Goal: Transaction & Acquisition: Book appointment/travel/reservation

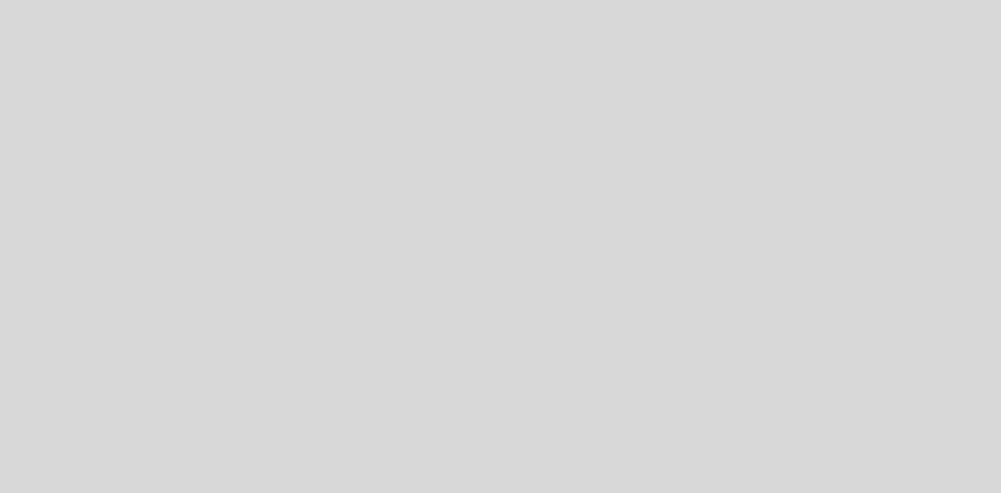
select select "es"
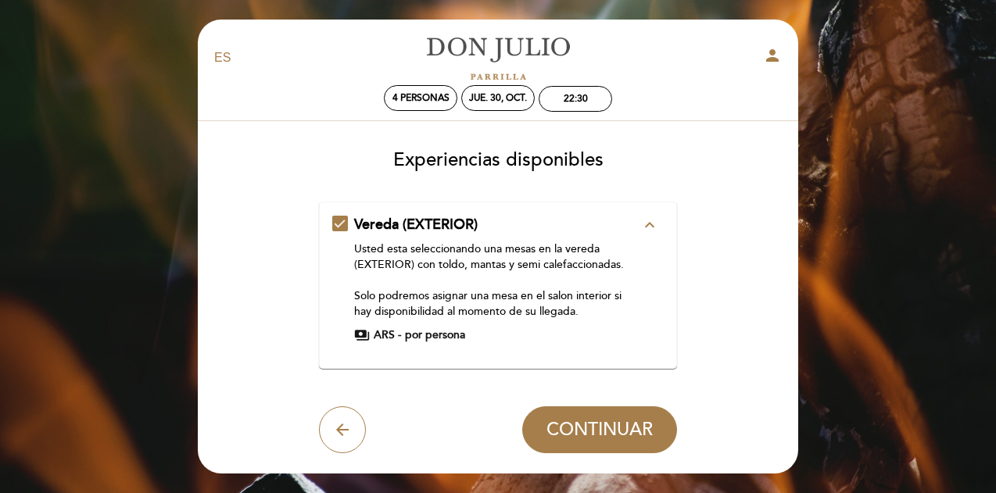
click at [442, 245] on div "Usted esta seleccionando una mesas en la vereda (EXTERIOR) con [PERSON_NAME], m…" at bounding box center [497, 281] width 287 height 78
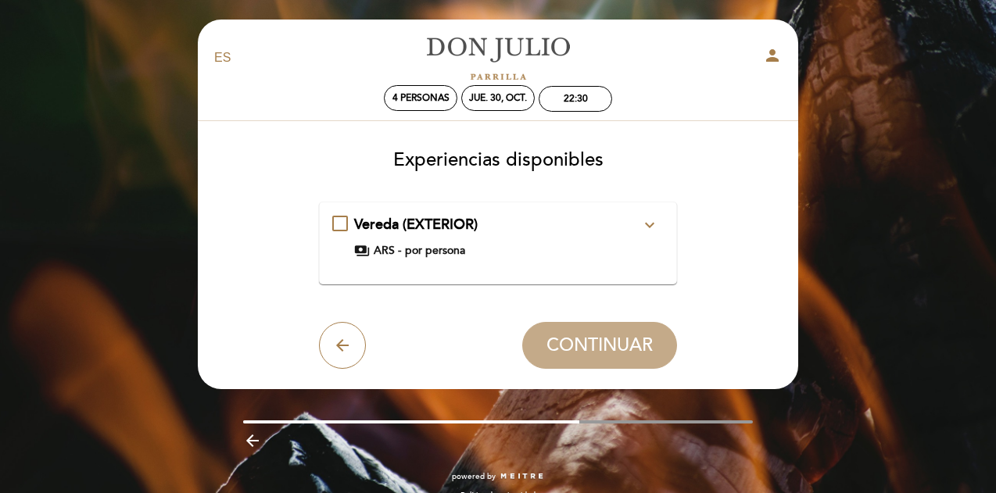
click at [442, 245] on span "por persona" at bounding box center [435, 251] width 60 height 16
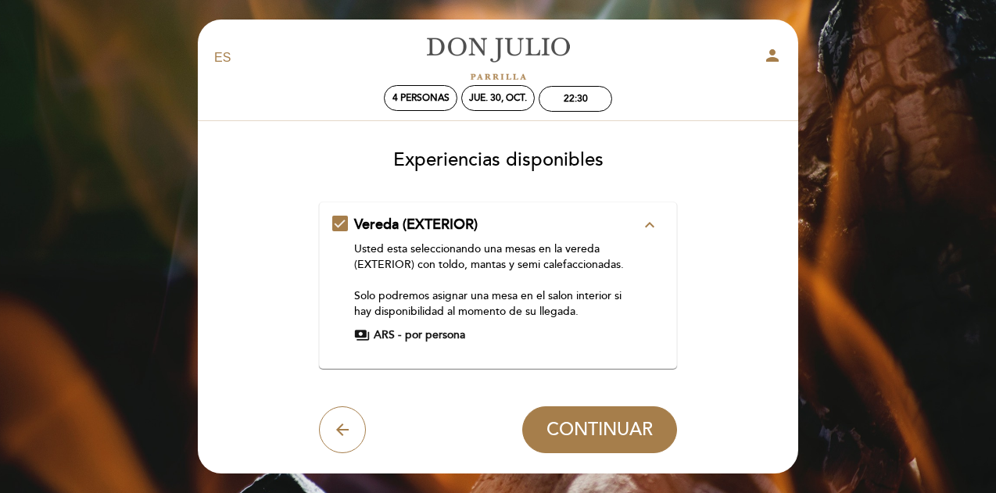
scroll to position [34, 0]
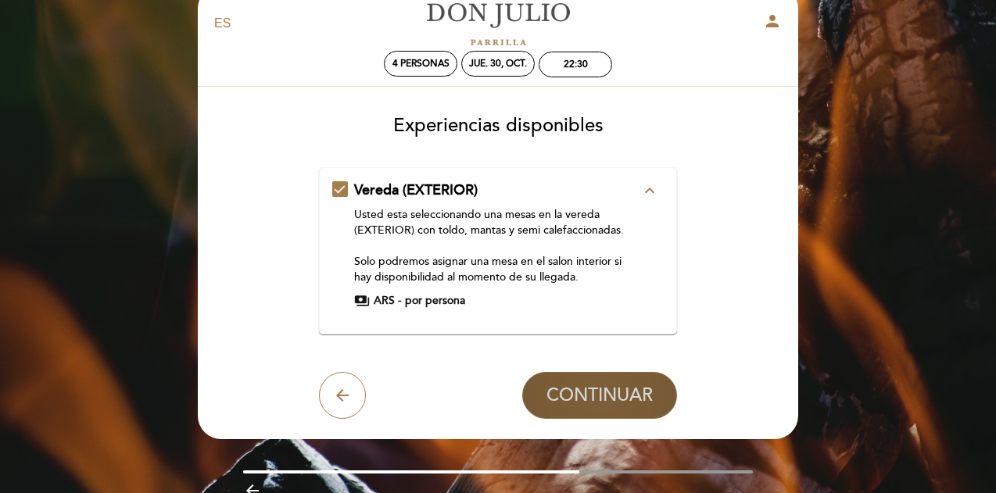
click at [575, 405] on span "CONTINUAR" at bounding box center [599, 396] width 106 height 22
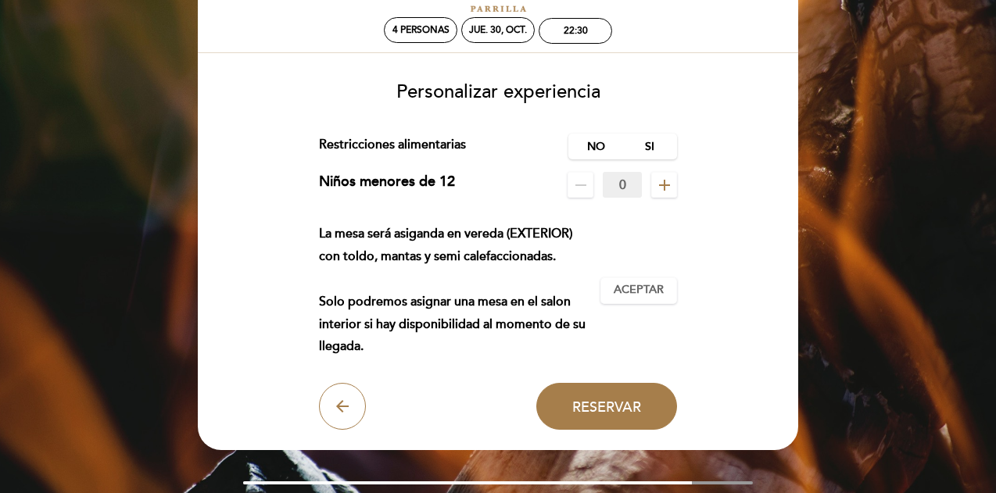
scroll to position [152, 0]
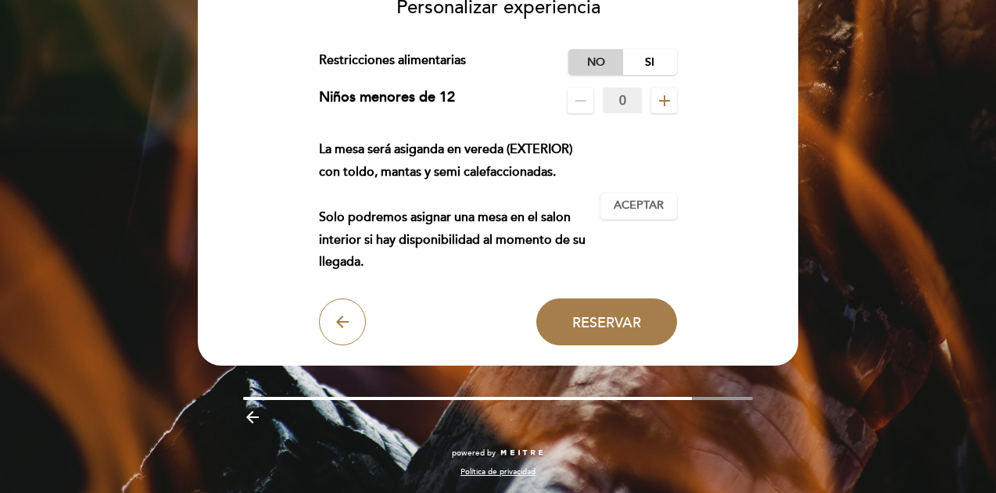
click at [599, 66] on label "No" at bounding box center [595, 62] width 55 height 26
click at [643, 202] on span "Aceptar" at bounding box center [639, 206] width 50 height 16
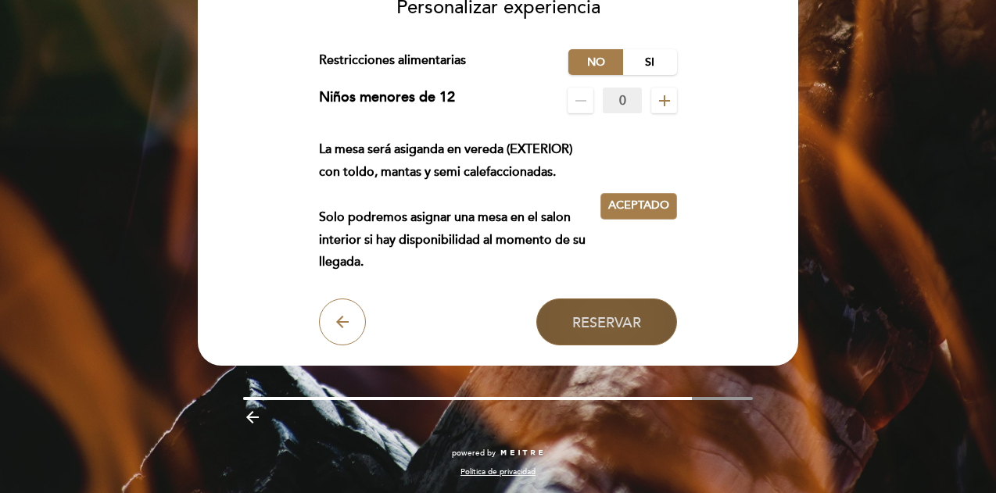
click at [607, 327] on span "Reservar" at bounding box center [606, 321] width 69 height 17
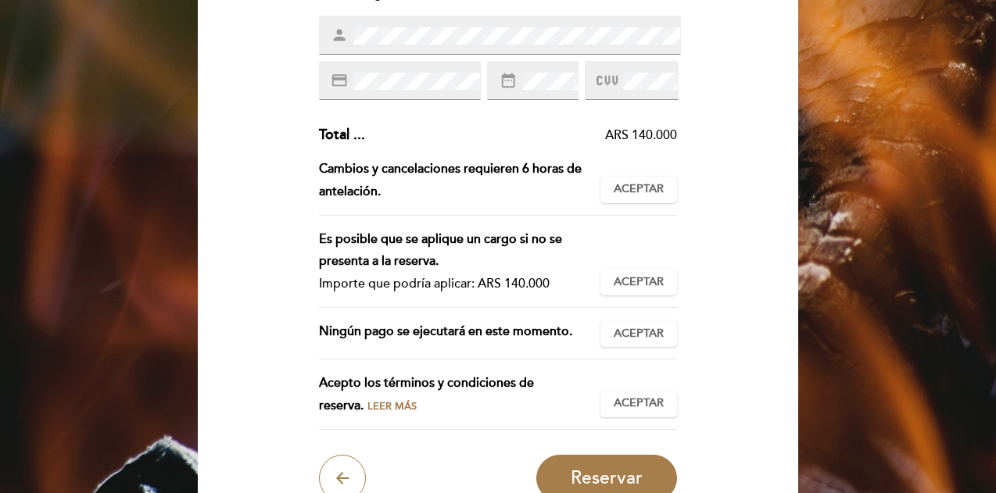
scroll to position [317, 0]
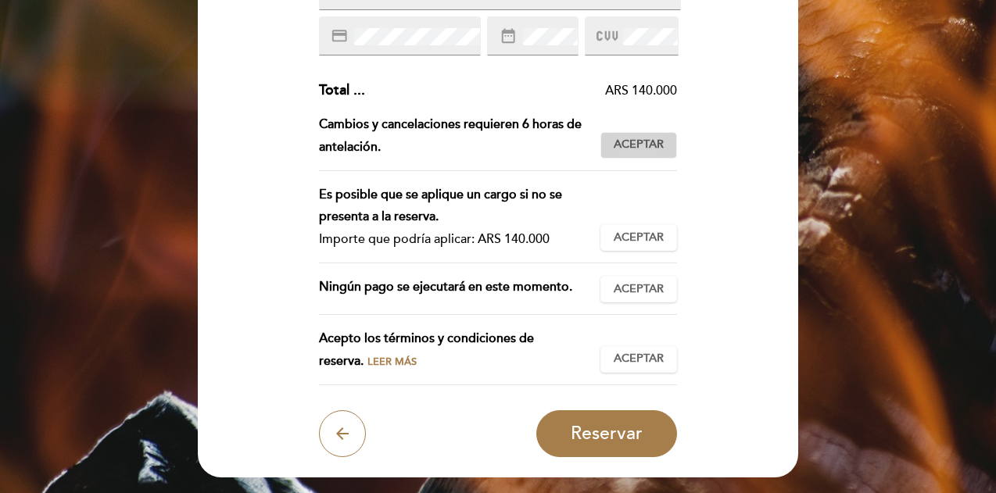
click at [628, 149] on span "Aceptar" at bounding box center [639, 145] width 50 height 16
click at [648, 245] on span "Aceptar" at bounding box center [639, 238] width 50 height 16
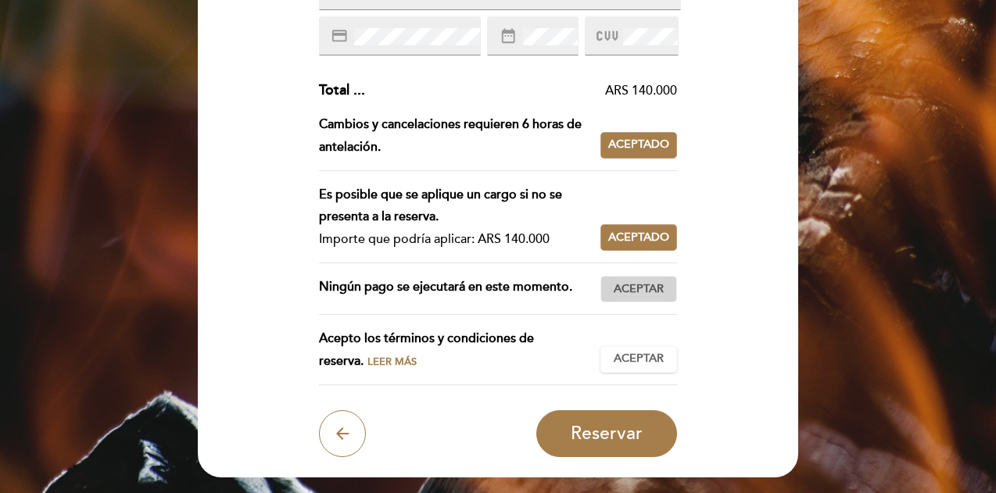
click at [644, 295] on span "Aceptar" at bounding box center [639, 289] width 50 height 16
click at [649, 353] on span "Aceptar" at bounding box center [639, 359] width 50 height 16
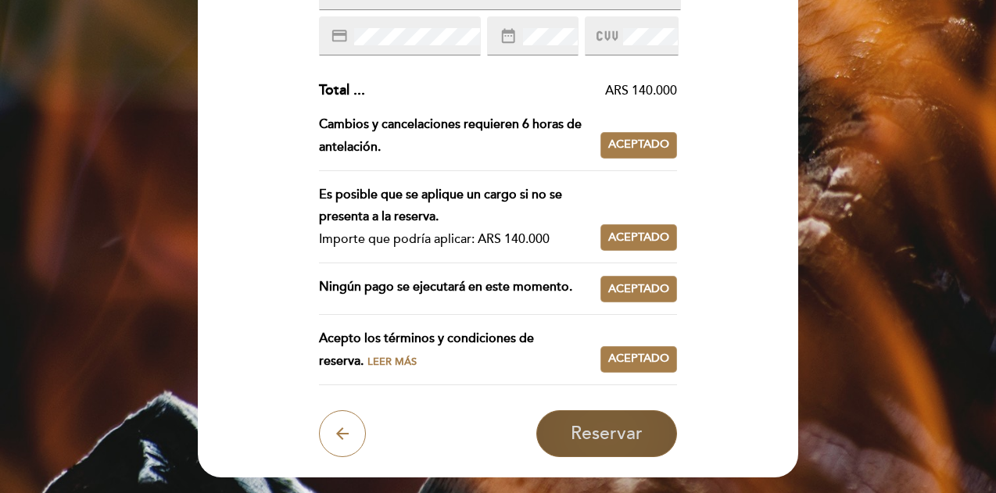
click at [640, 430] on span "Reservar" at bounding box center [607, 434] width 72 height 22
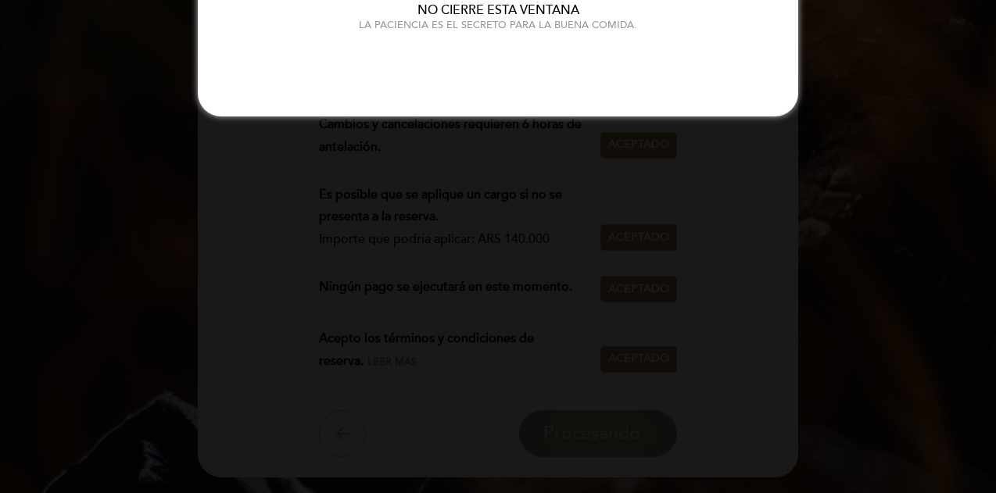
scroll to position [0, 0]
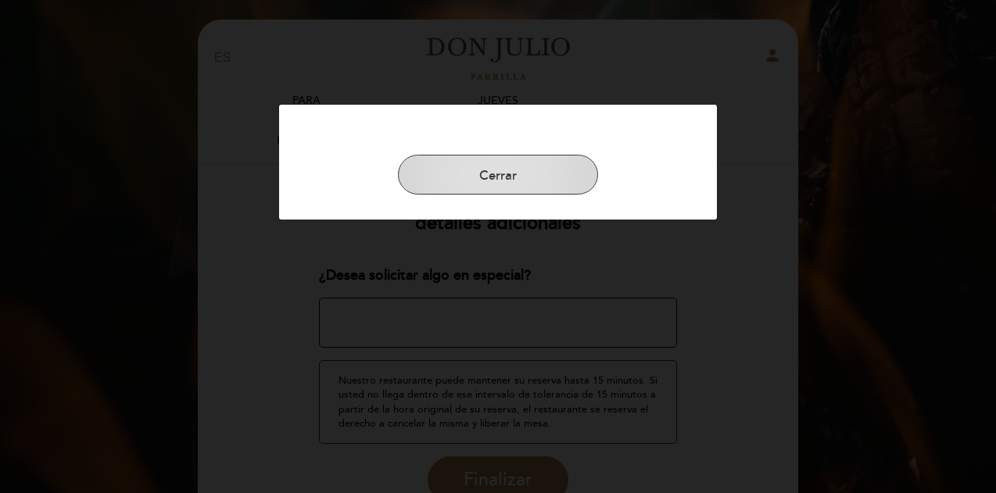
click at [503, 167] on button "Cerrar" at bounding box center [498, 175] width 200 height 41
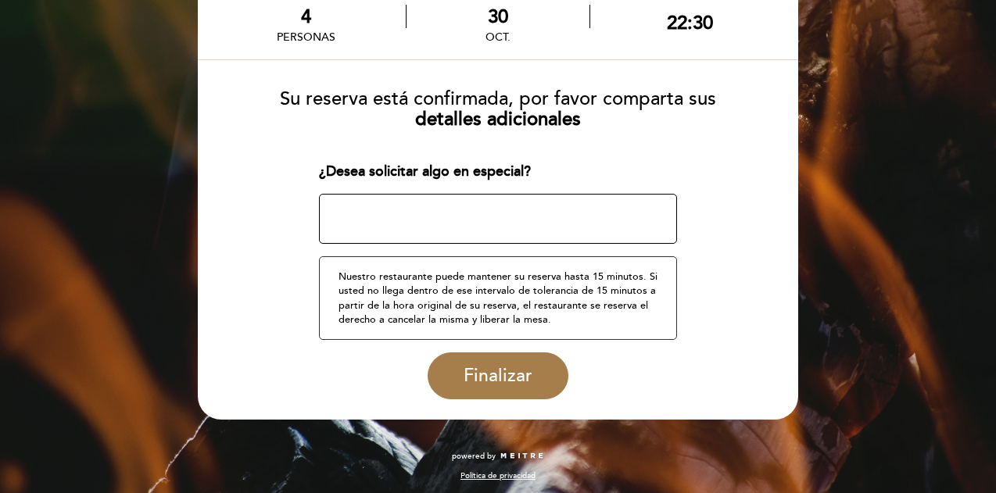
scroll to position [106, 0]
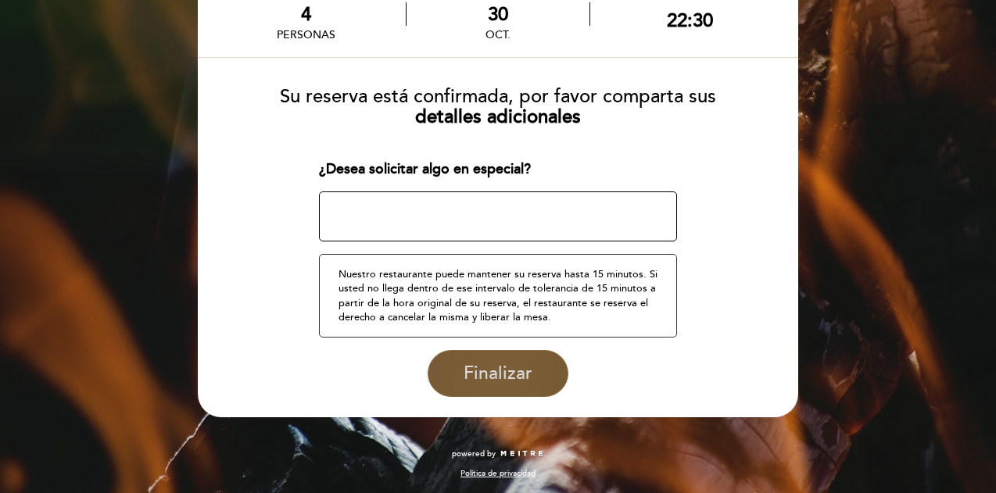
click at [497, 378] on span "Finalizar" at bounding box center [498, 374] width 69 height 22
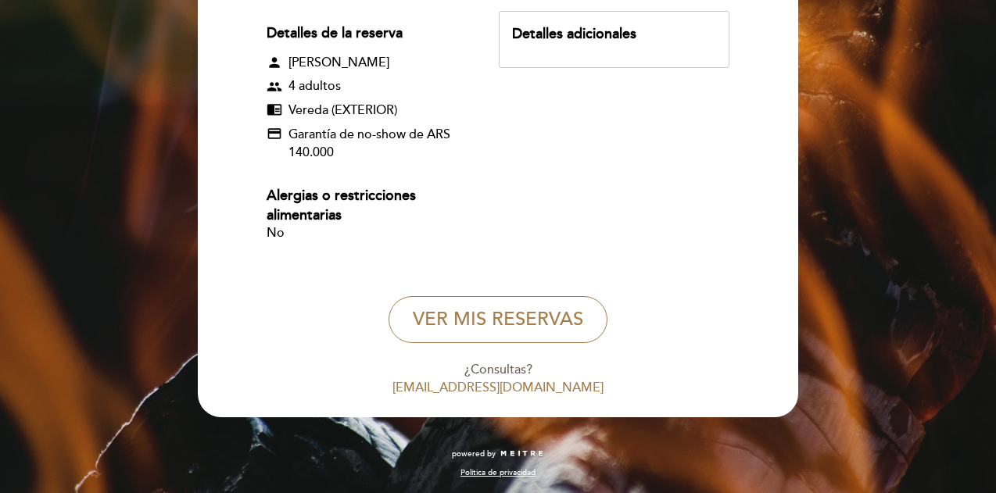
scroll to position [0, 0]
